Goal: Task Accomplishment & Management: Use online tool/utility

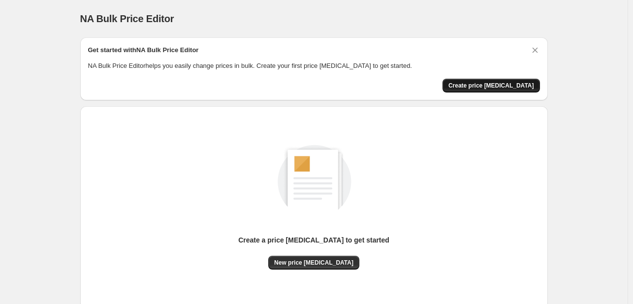
click at [483, 88] on span "Create price [MEDICAL_DATA]" at bounding box center [491, 86] width 86 height 8
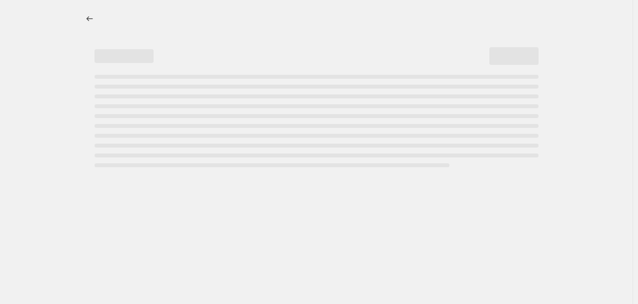
select select "percentage"
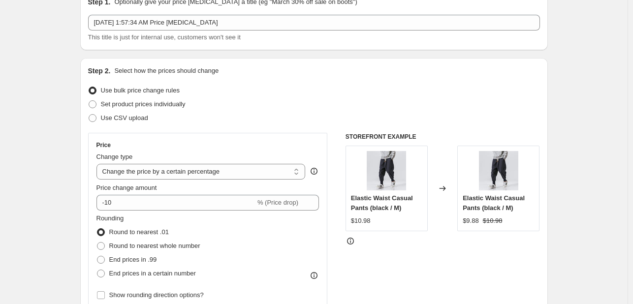
scroll to position [49, 0]
click at [104, 102] on span "Set product prices individually" at bounding box center [143, 102] width 85 height 7
click at [89, 100] on input "Set product prices individually" at bounding box center [89, 99] width 0 height 0
radio input "true"
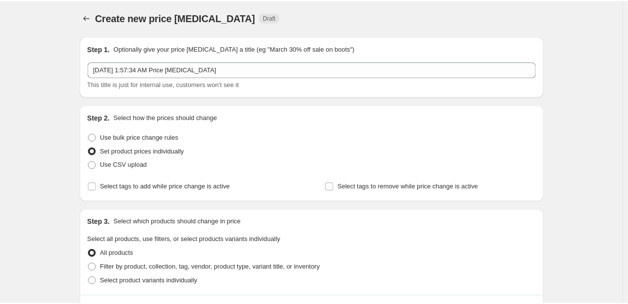
scroll to position [0, 0]
